Goal: Find specific page/section: Find specific page/section

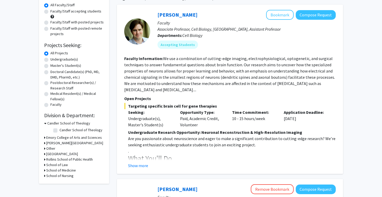
scroll to position [48, 0]
click at [140, 167] on button "Show more" at bounding box center [138, 166] width 20 height 6
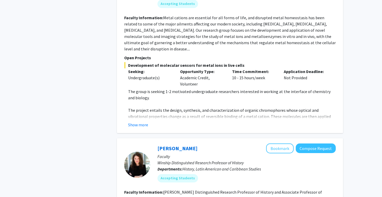
scroll to position [522, 0]
